Goal: Use online tool/utility: Utilize a website feature to perform a specific function

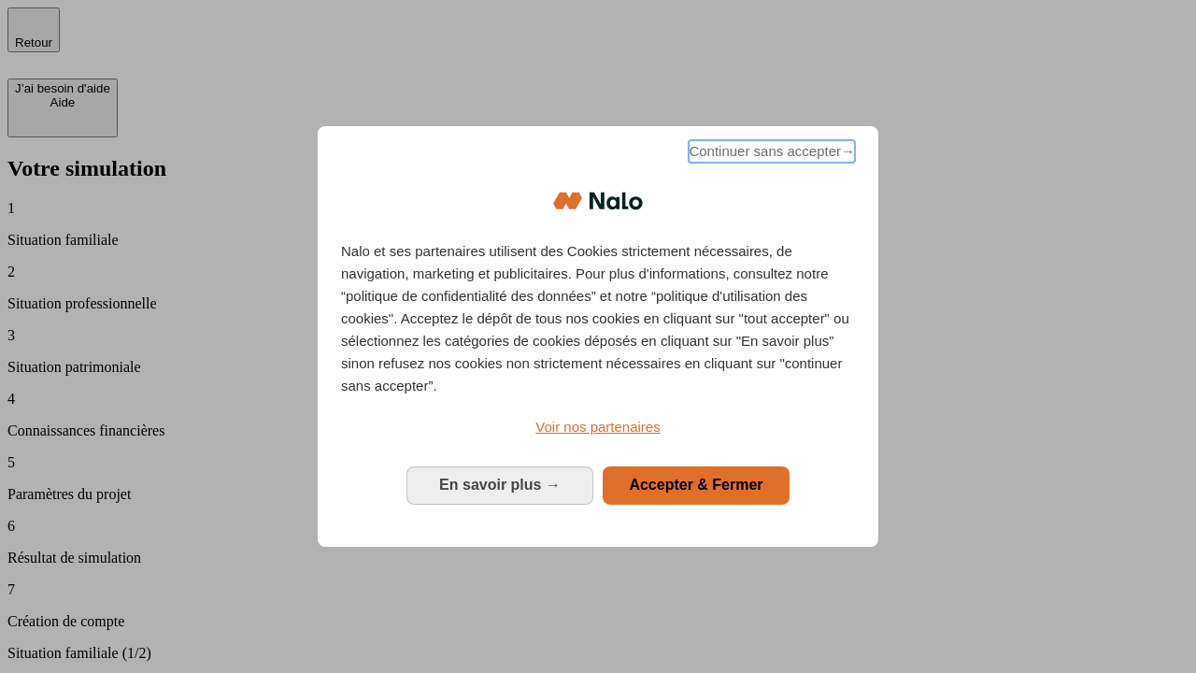
click at [770, 154] on span "Continuer sans accepter →" at bounding box center [772, 151] width 166 height 22
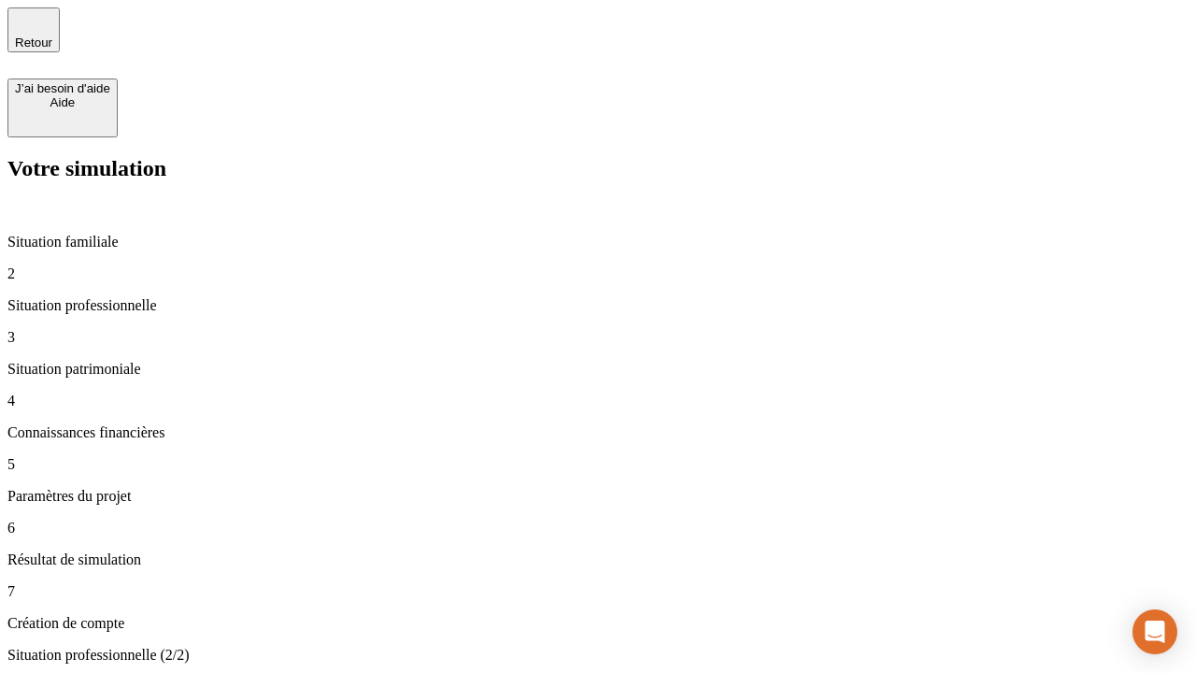
type input "30 000"
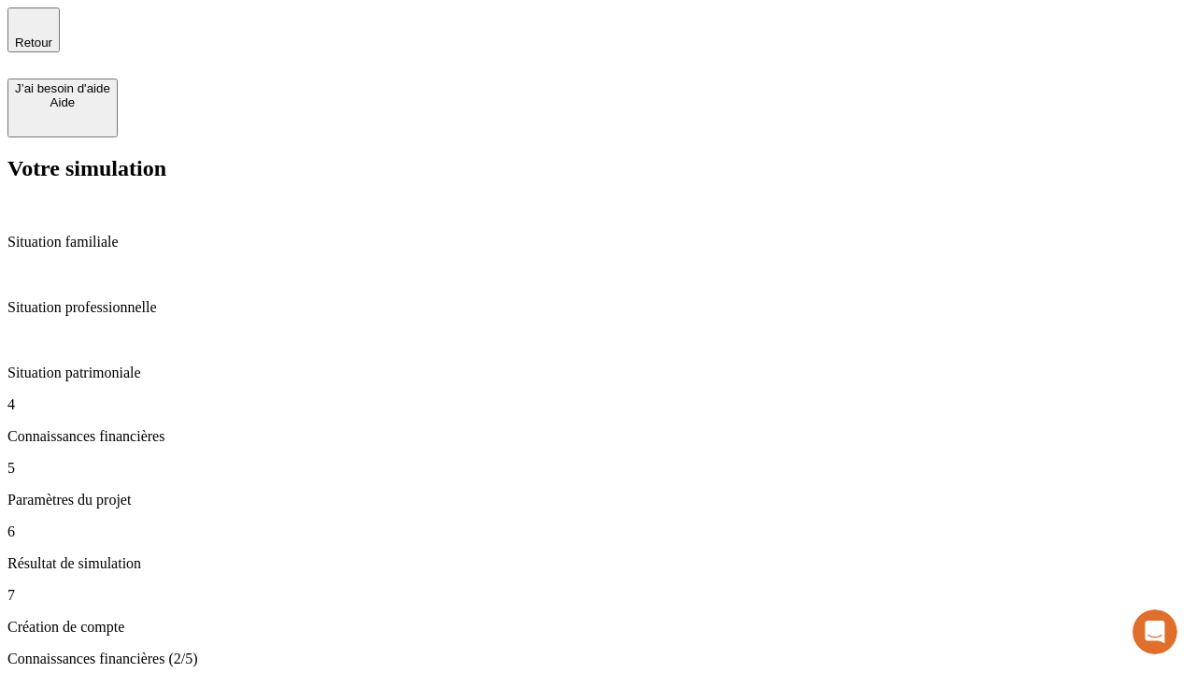
scroll to position [4, 0]
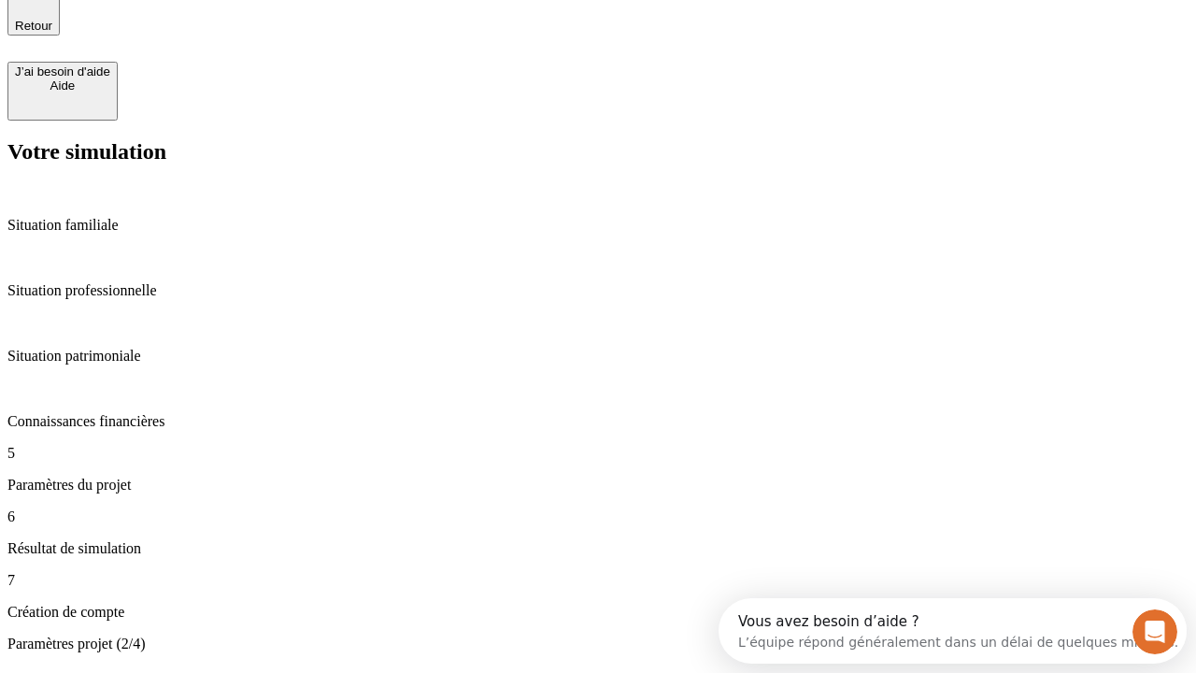
type input "25"
type input "5"
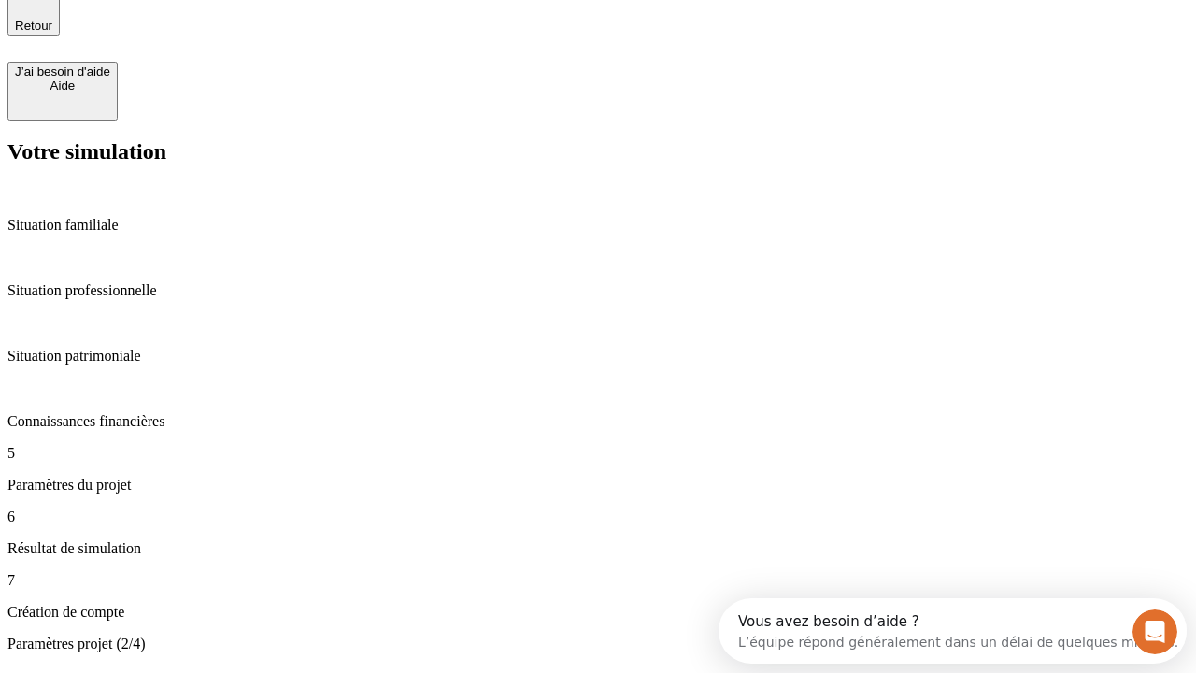
type input "1 000"
type input "640"
